Goal: Check status: Check status

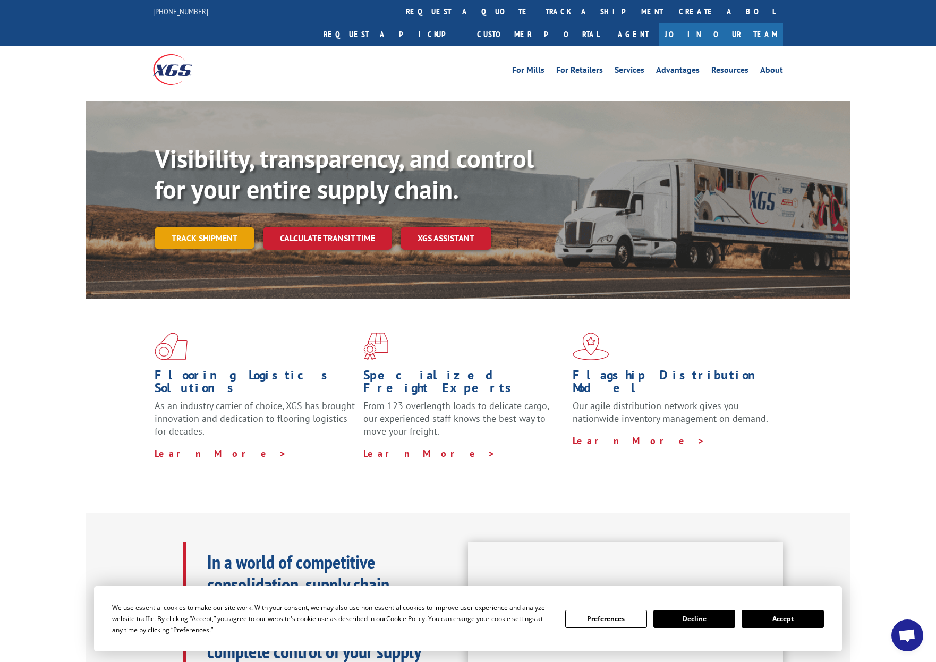
click at [206, 227] on link "Track shipment" at bounding box center [205, 238] width 100 height 22
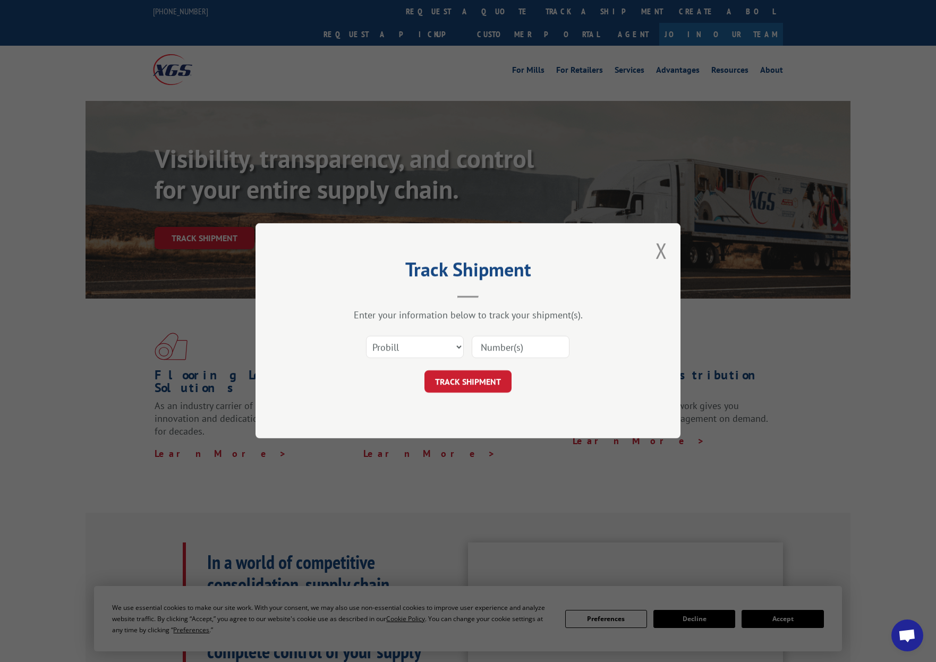
paste input "#2833760"
type input "#2833760"
click at [470, 379] on button "TRACK SHIPMENT" at bounding box center [468, 382] width 87 height 22
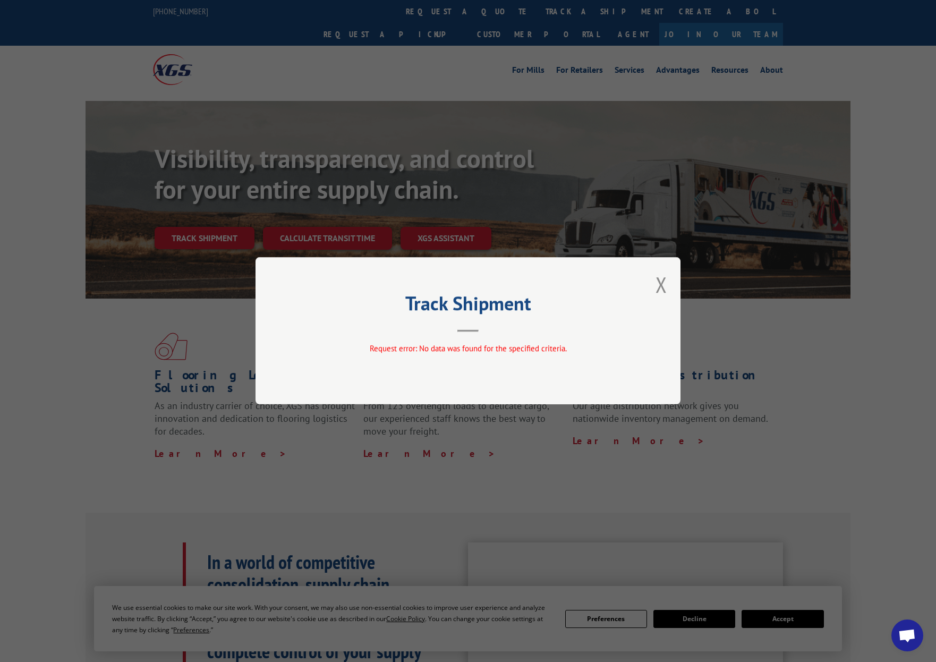
click at [657, 286] on button "Close modal" at bounding box center [662, 284] width 12 height 28
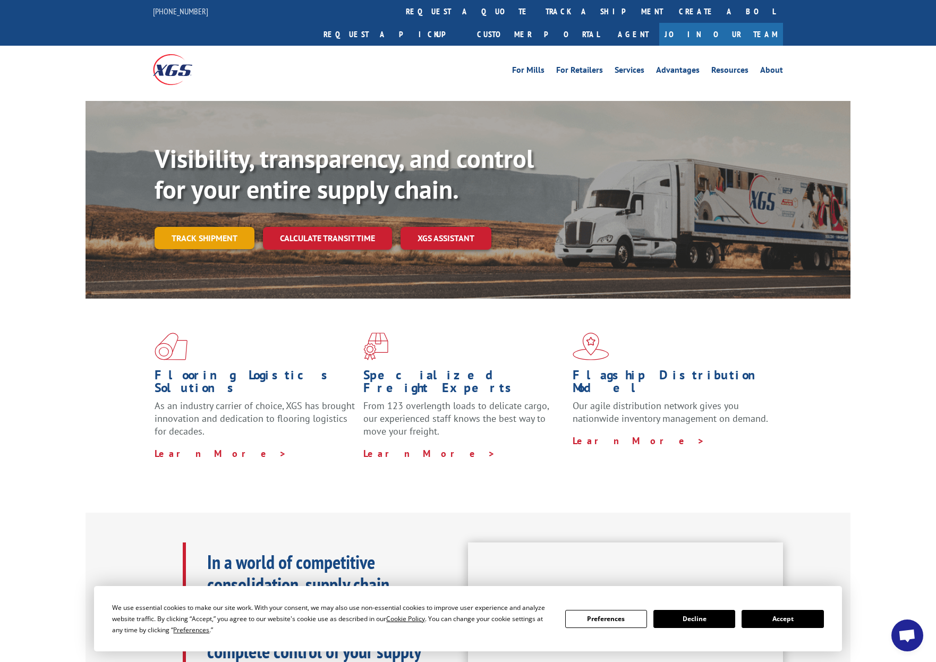
click at [229, 227] on link "Track shipment" at bounding box center [205, 238] width 100 height 22
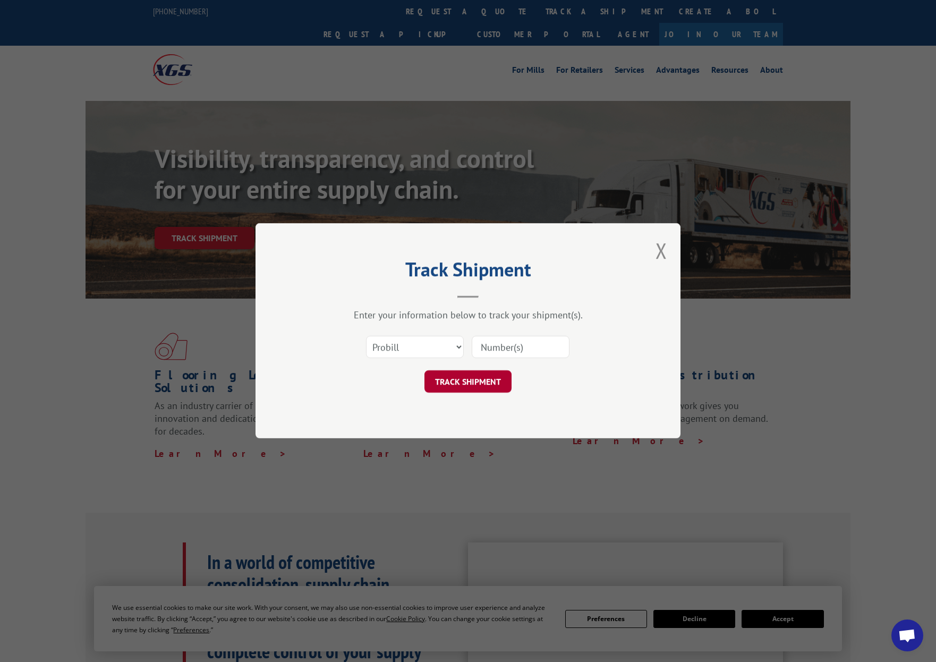
paste input "#2833760"
drag, startPoint x: 487, startPoint y: 347, endPoint x: 512, endPoint y: 393, distance: 52.5
click at [487, 349] on input "#2833760" at bounding box center [521, 347] width 98 height 22
type input "2833760"
click button "TRACK SHIPMENT" at bounding box center [468, 382] width 87 height 22
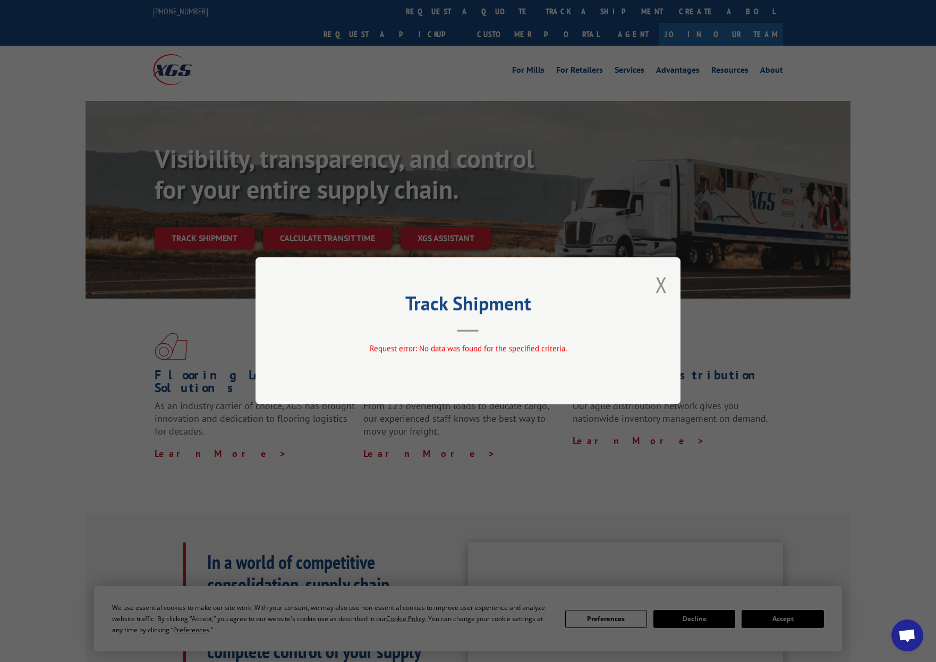
click at [663, 287] on button "Close modal" at bounding box center [662, 284] width 12 height 28
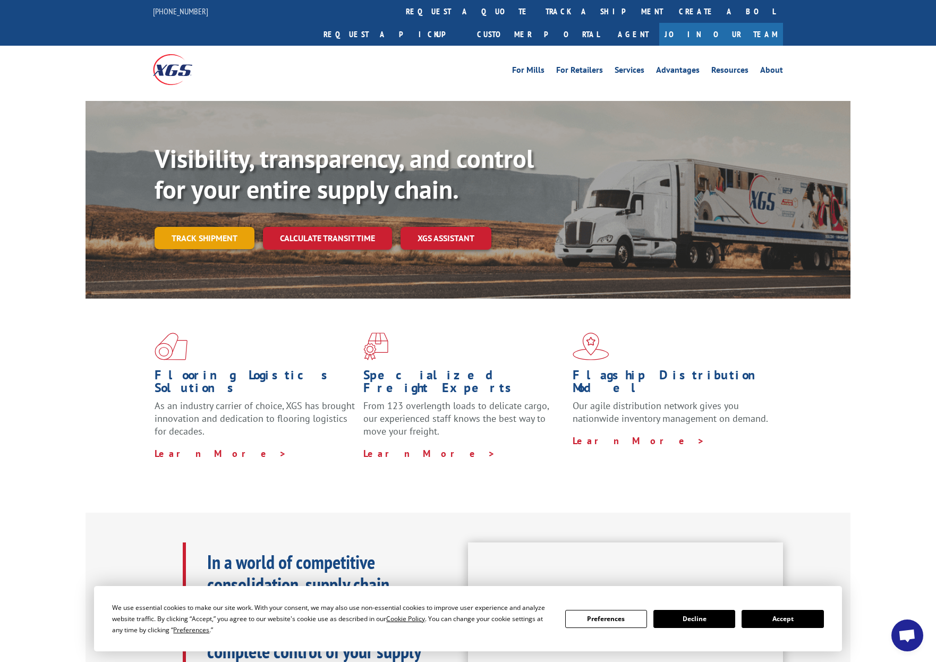
click at [226, 227] on link "Track shipment" at bounding box center [205, 238] width 100 height 22
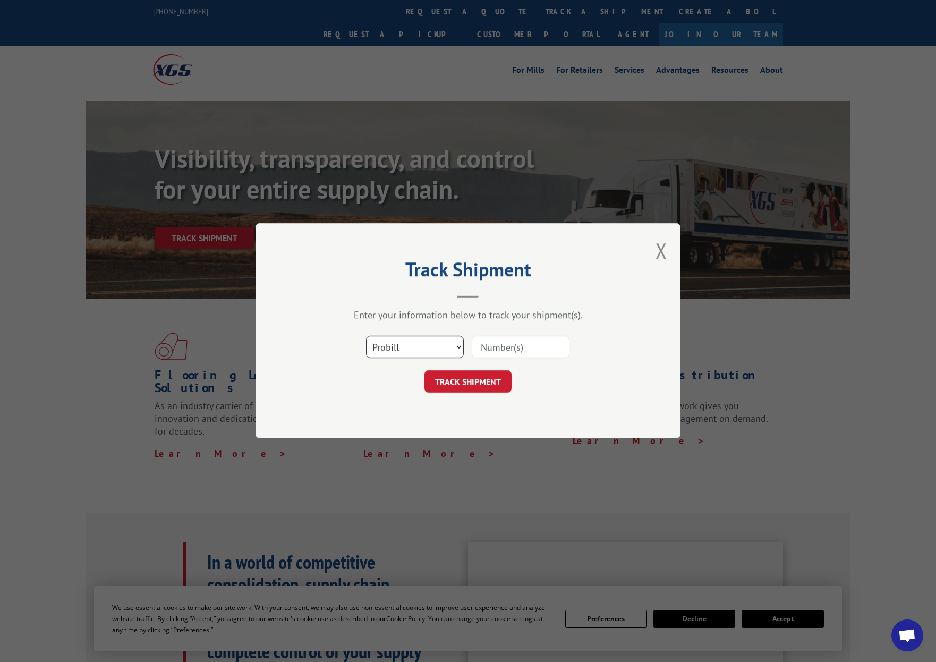
click at [407, 350] on select "Select category... Probill BOL PO" at bounding box center [415, 347] width 98 height 22
select select "bol"
click at [366, 336] on select "Select category... Probill BOL PO" at bounding box center [415, 347] width 98 height 22
paste input "#2833760"
click at [488, 348] on input "#2833760" at bounding box center [521, 347] width 98 height 22
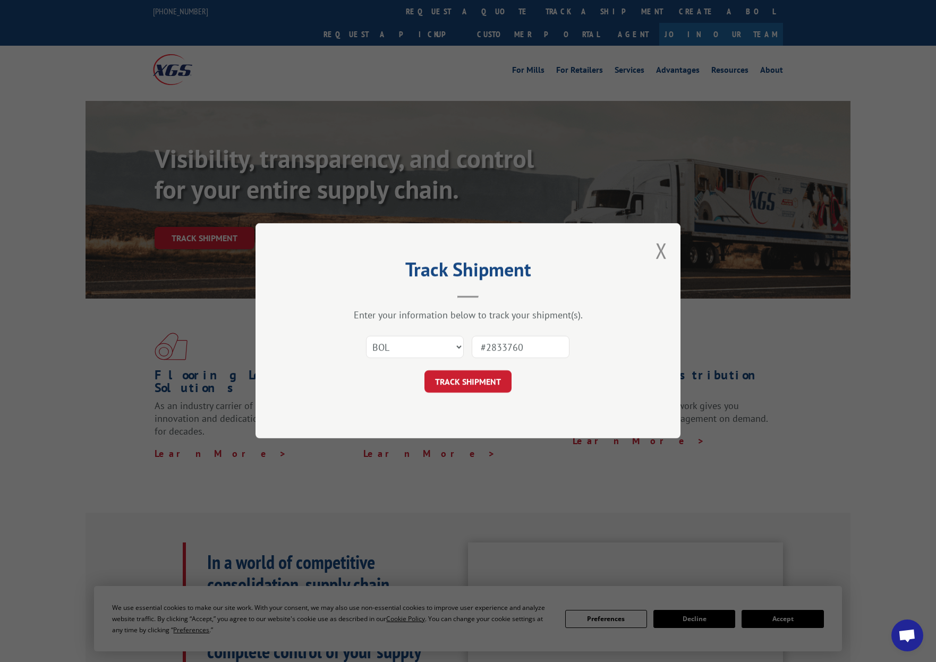
type input "2833760"
click button "TRACK SHIPMENT" at bounding box center [468, 382] width 87 height 22
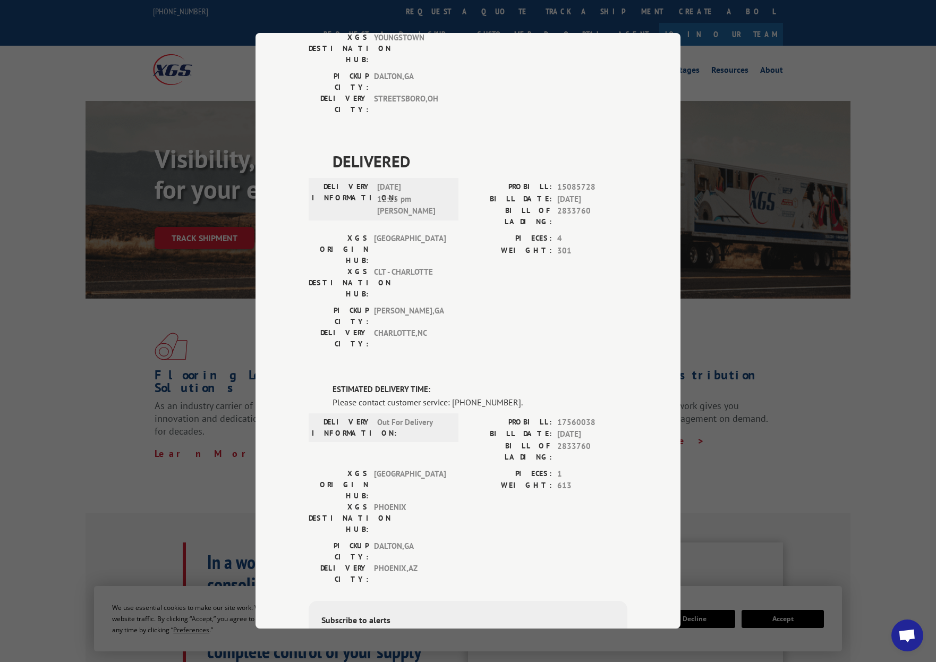
scroll to position [209, 0]
